Goal: Information Seeking & Learning: Learn about a topic

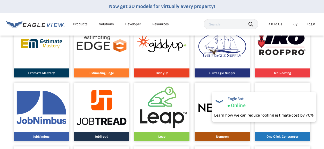
scroll to position [357, 0]
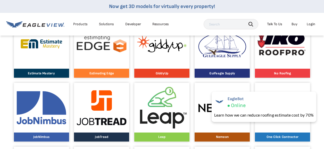
click at [160, 121] on img at bounding box center [162, 107] width 50 height 43
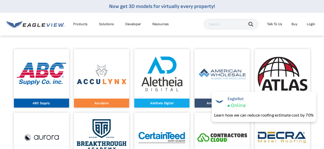
scroll to position [200, 0]
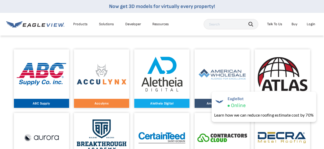
click at [97, 77] on img at bounding box center [102, 73] width 50 height 21
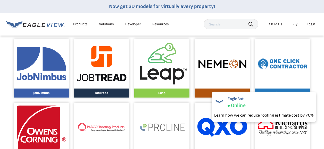
scroll to position [402, 0]
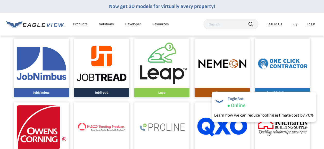
click at [92, 81] on div at bounding box center [102, 64] width 50 height 50
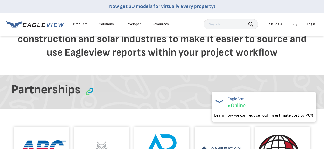
scroll to position [0, 0]
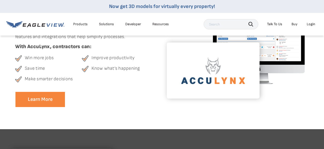
scroll to position [95, 0]
